Goal: Connect with others: Share content

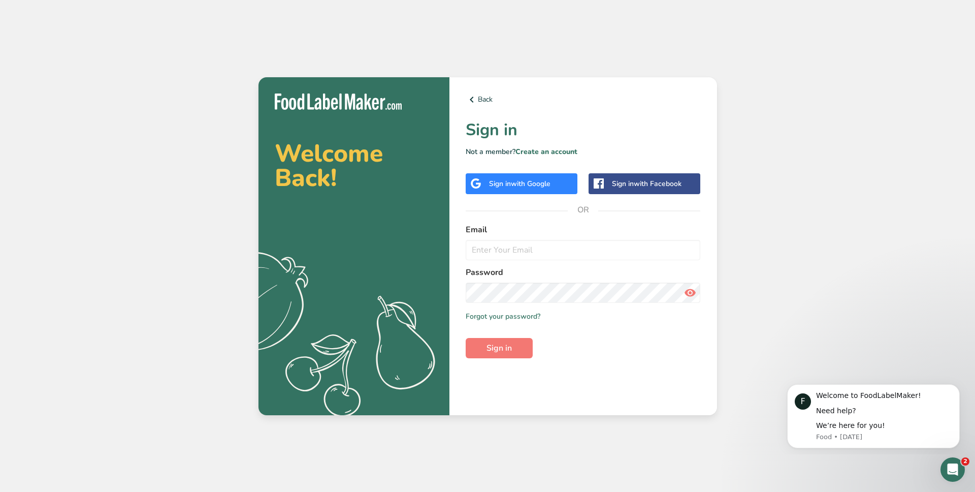
click at [535, 185] on span "with Google" at bounding box center [531, 184] width 40 height 10
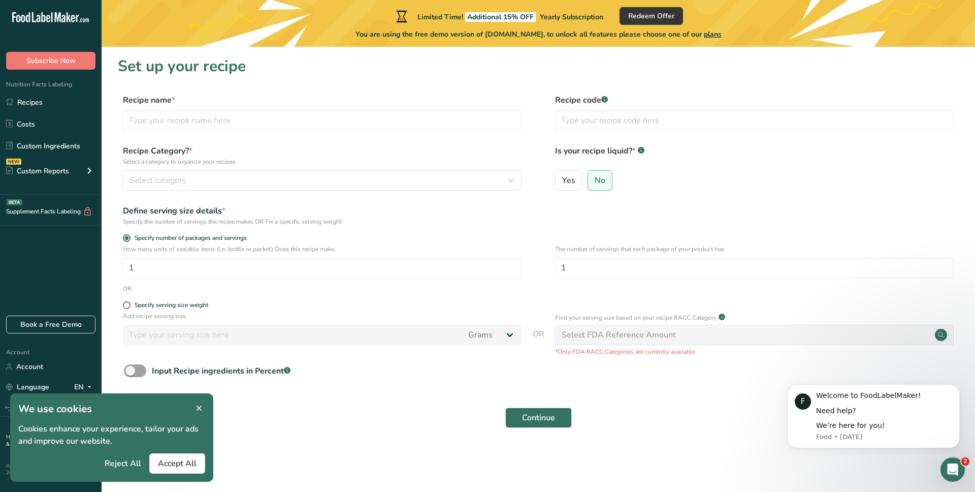
click at [200, 409] on icon at bounding box center [199, 408] width 9 height 14
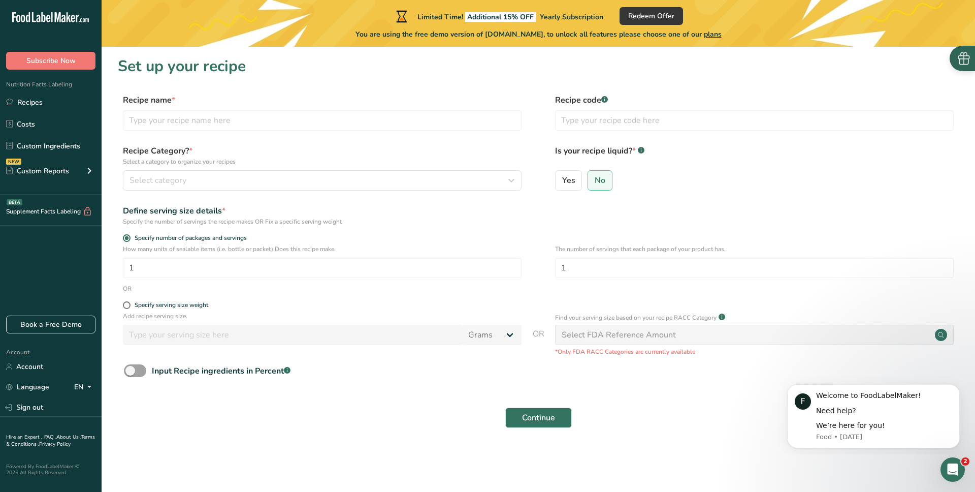
click at [971, 61] on icon "button" at bounding box center [963, 58] width 15 height 15
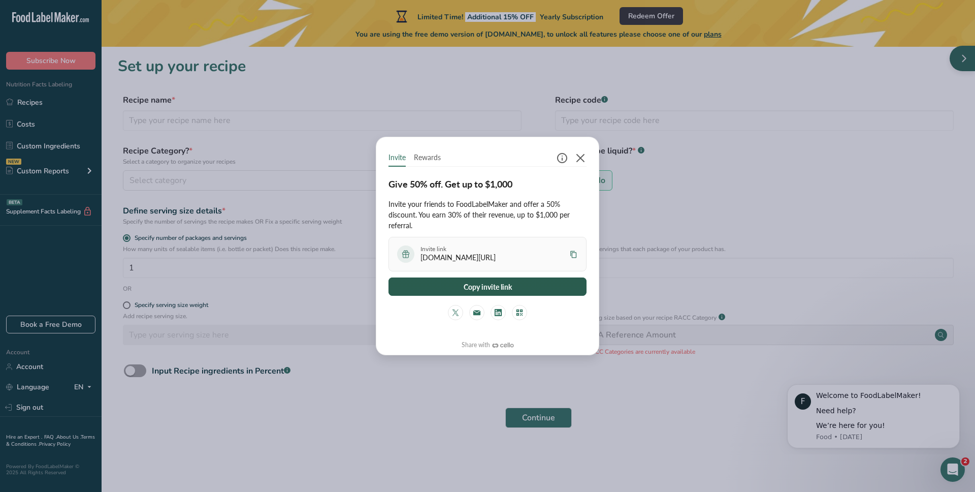
click at [510, 288] on button "Copy invite link" at bounding box center [488, 286] width 198 height 18
click at [439, 154] on span "Rewards" at bounding box center [427, 157] width 27 height 11
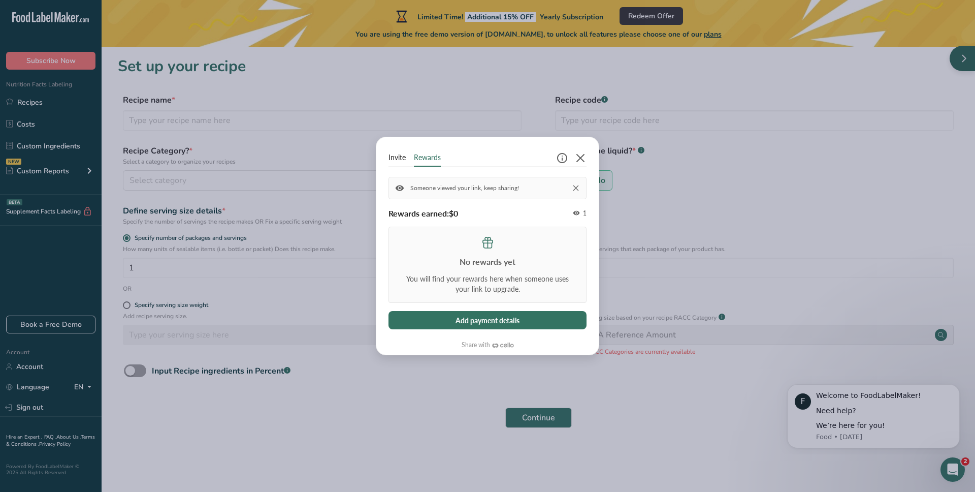
click at [400, 156] on span "Invite" at bounding box center [397, 157] width 17 height 11
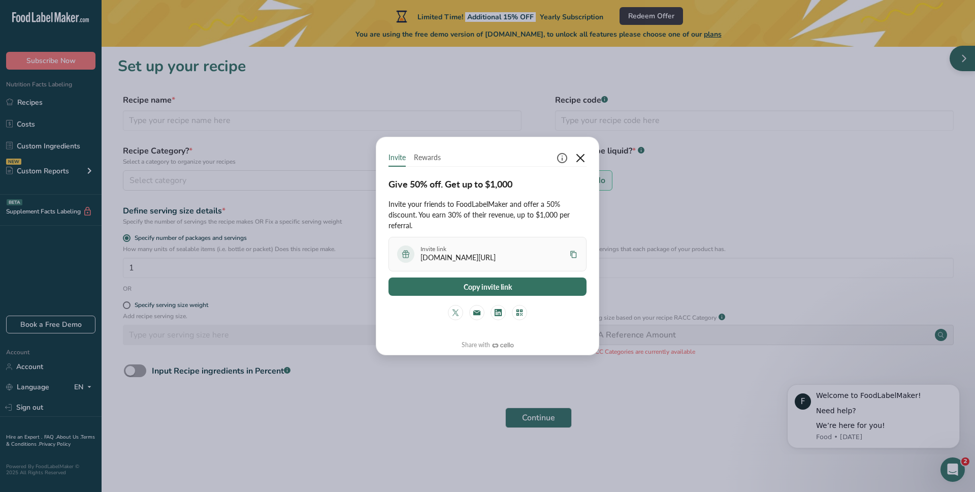
click at [577, 158] on icon "button" at bounding box center [580, 158] width 12 height 12
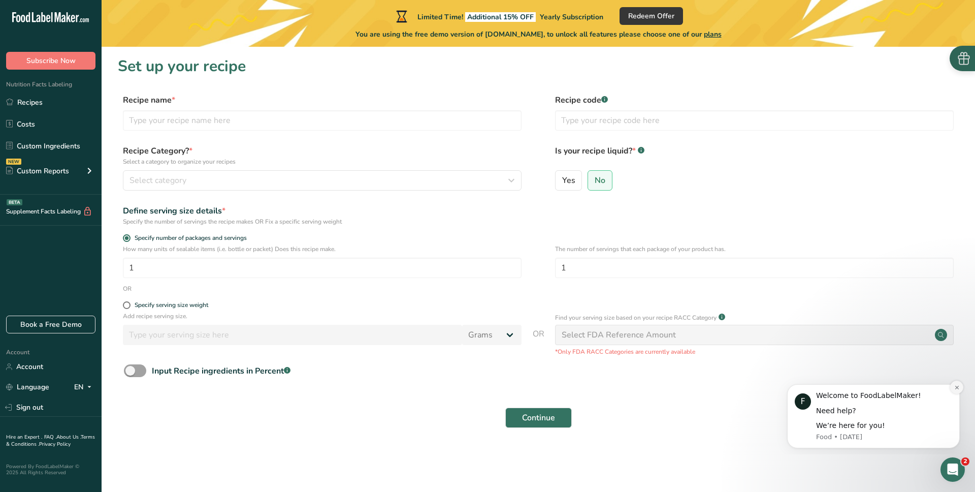
click at [958, 384] on icon "Dismiss notification" at bounding box center [957, 387] width 6 height 6
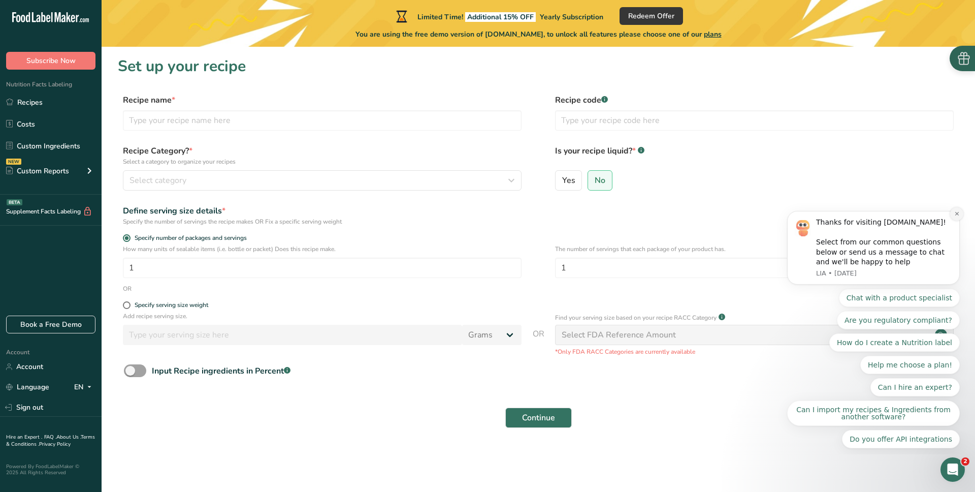
click at [958, 217] on button "Dismiss notification" at bounding box center [956, 213] width 13 height 13
